Goal: Task Accomplishment & Management: Use online tool/utility

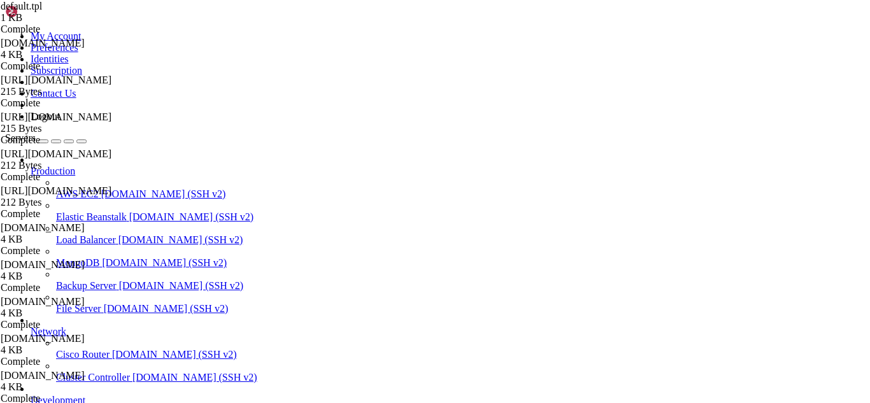
scroll to position [5824, 0]
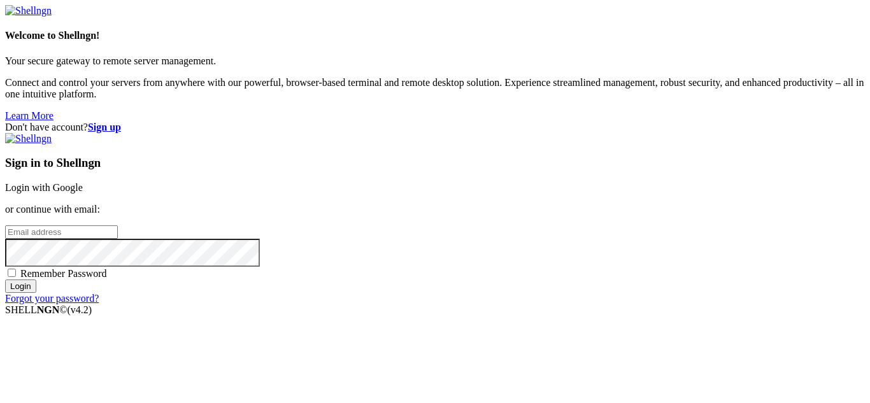
click at [83, 182] on link "Login with Google" at bounding box center [44, 187] width 78 height 11
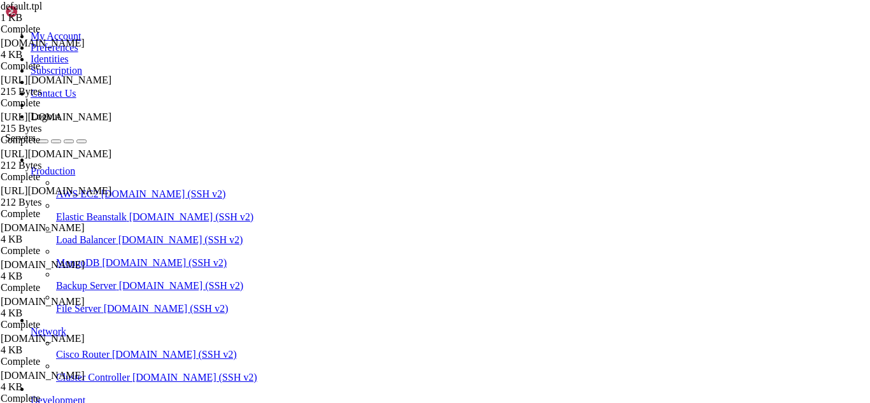
scroll to position [6084, 0]
drag, startPoint x: 164, startPoint y: 1089, endPoint x: 138, endPoint y: 1084, distance: 26.0
drag, startPoint x: 107, startPoint y: 1078, endPoint x: 11, endPoint y: 856, distance: 242.2
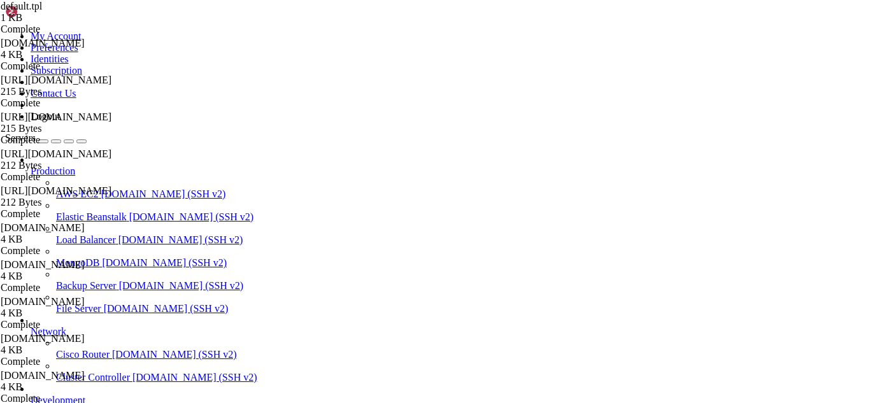
copy div "[root@hosting ~]# dig @[DOMAIN_NAME] [DOMAIN_NAME] ; <<>> DiG [DATE]-RedHat-9.1…"
drag, startPoint x: 164, startPoint y: 1093, endPoint x: 136, endPoint y: 1087, distance: 28.7
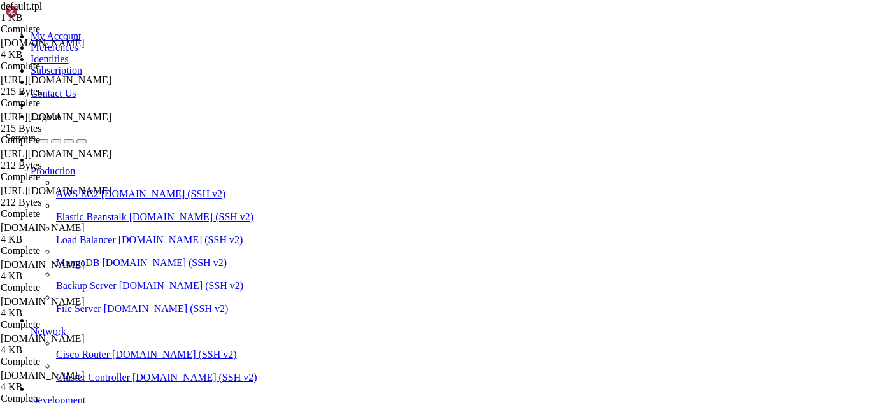
drag, startPoint x: 607, startPoint y: 1080, endPoint x: 11, endPoint y: 834, distance: 644.4
copy div "[lore@ipsumdo ~]# sitametco adipis elits ● doeiu.tempori - Utlabore Etdolore Ma…"
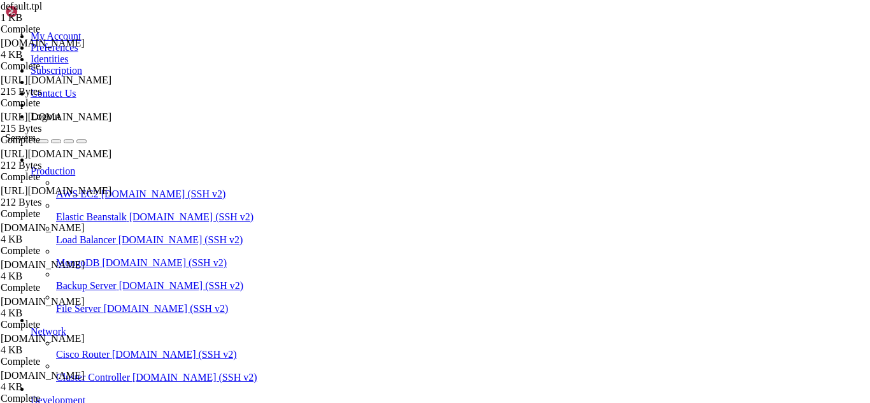
drag, startPoint x: 228, startPoint y: 1094, endPoint x: 203, endPoint y: 1090, distance: 25.1
drag, startPoint x: 346, startPoint y: 1067, endPoint x: 10, endPoint y: 1009, distance: 341.2
copy div "[root@hosting ~]# ip addr show | grep inet inet [URL] scope host lo inet 6 [TEC…"
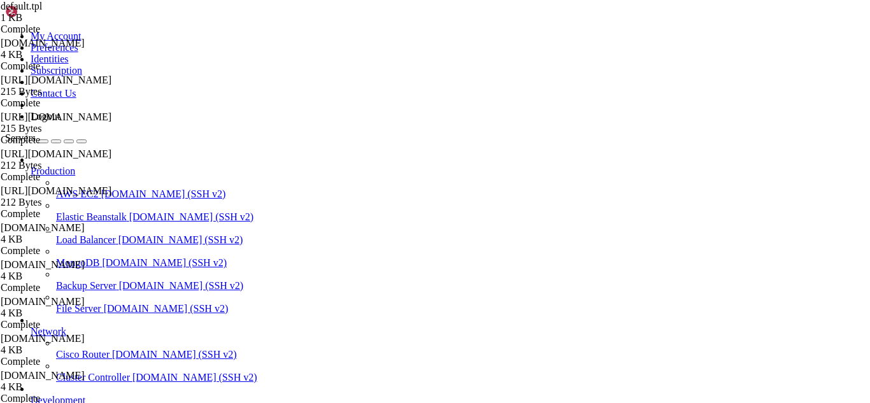
drag, startPoint x: 455, startPoint y: 41, endPoint x: 274, endPoint y: 52, distance: 181.2
drag, startPoint x: 466, startPoint y: 45, endPoint x: 187, endPoint y: 43, distance: 278.3
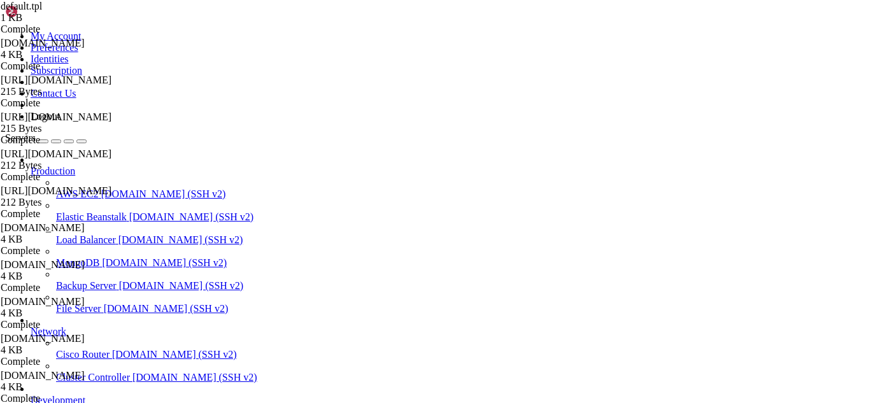
drag, startPoint x: 265, startPoint y: 43, endPoint x: 176, endPoint y: 42, distance: 89.2
paste input "usr/local/cwpsrv/htdocs/resources/conf/dns/bind/zones/"
type input "/usr/local/cwpsrv/htdocs/resources/conf/dns/bind/zones/"
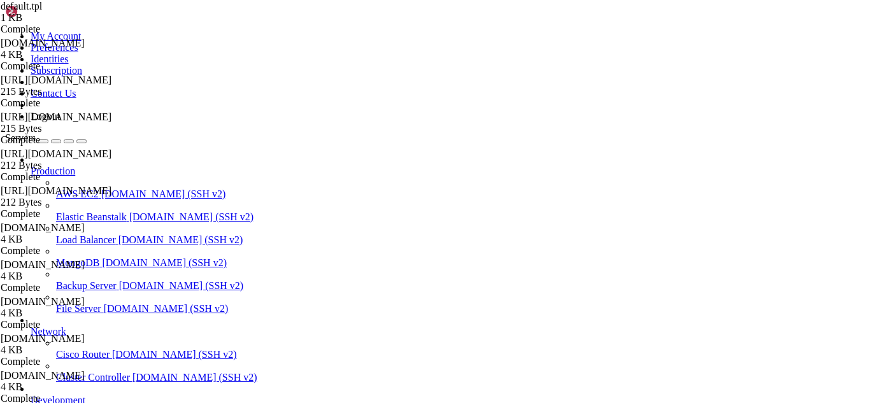
drag, startPoint x: 322, startPoint y: 355, endPoint x: 188, endPoint y: 39, distance: 342.4
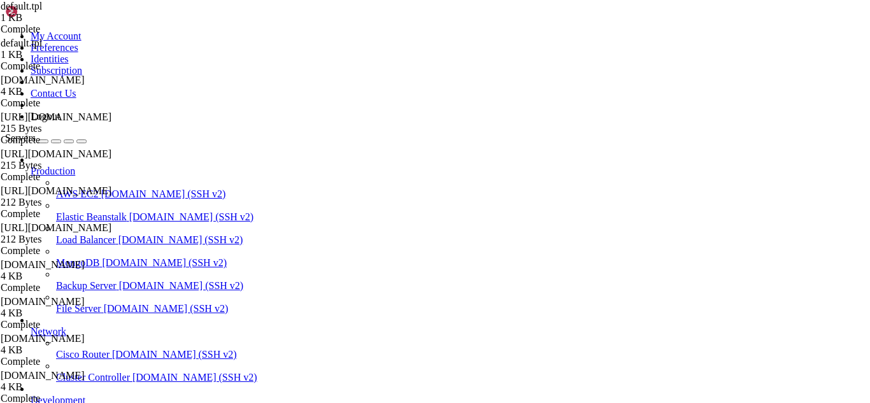
type textarea "; Generated by CWP ; Zone file for %domain%"
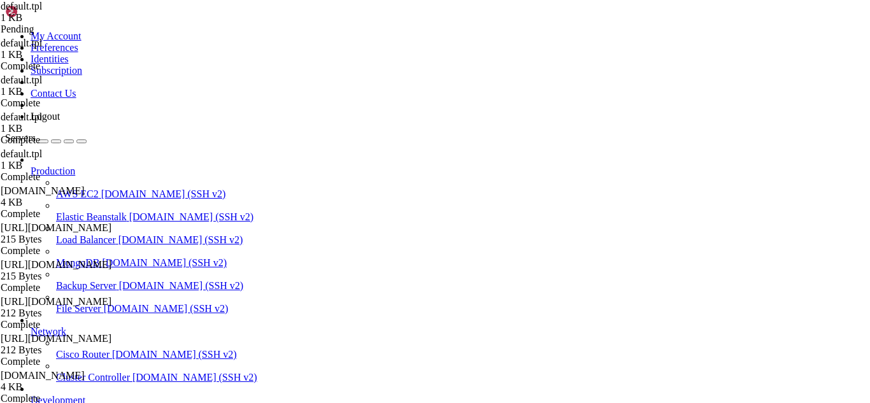
scroll to position [17, 0]
drag, startPoint x: 436, startPoint y: 374, endPoint x: 187, endPoint y: 367, distance: 248.4
type textarea "; DKIM (CWP lo generará automáticamente) ; default._domainkey 14400 IN TXT "SE …"
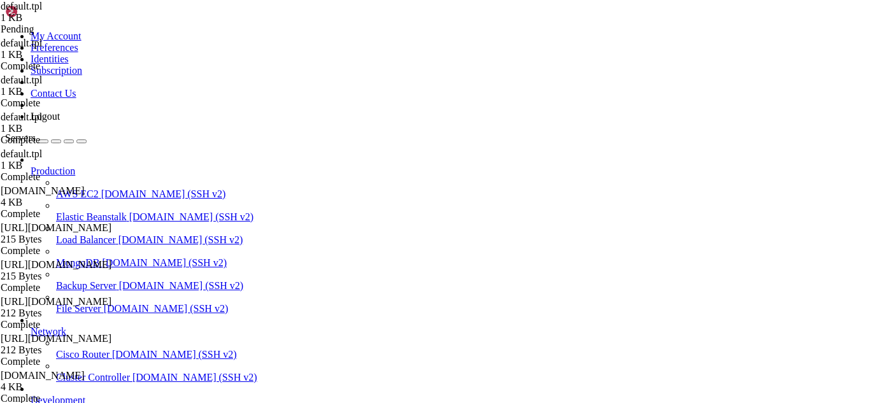
type textarea "; Generated by CWP"
